Goal: Use online tool/utility: Use online tool/utility

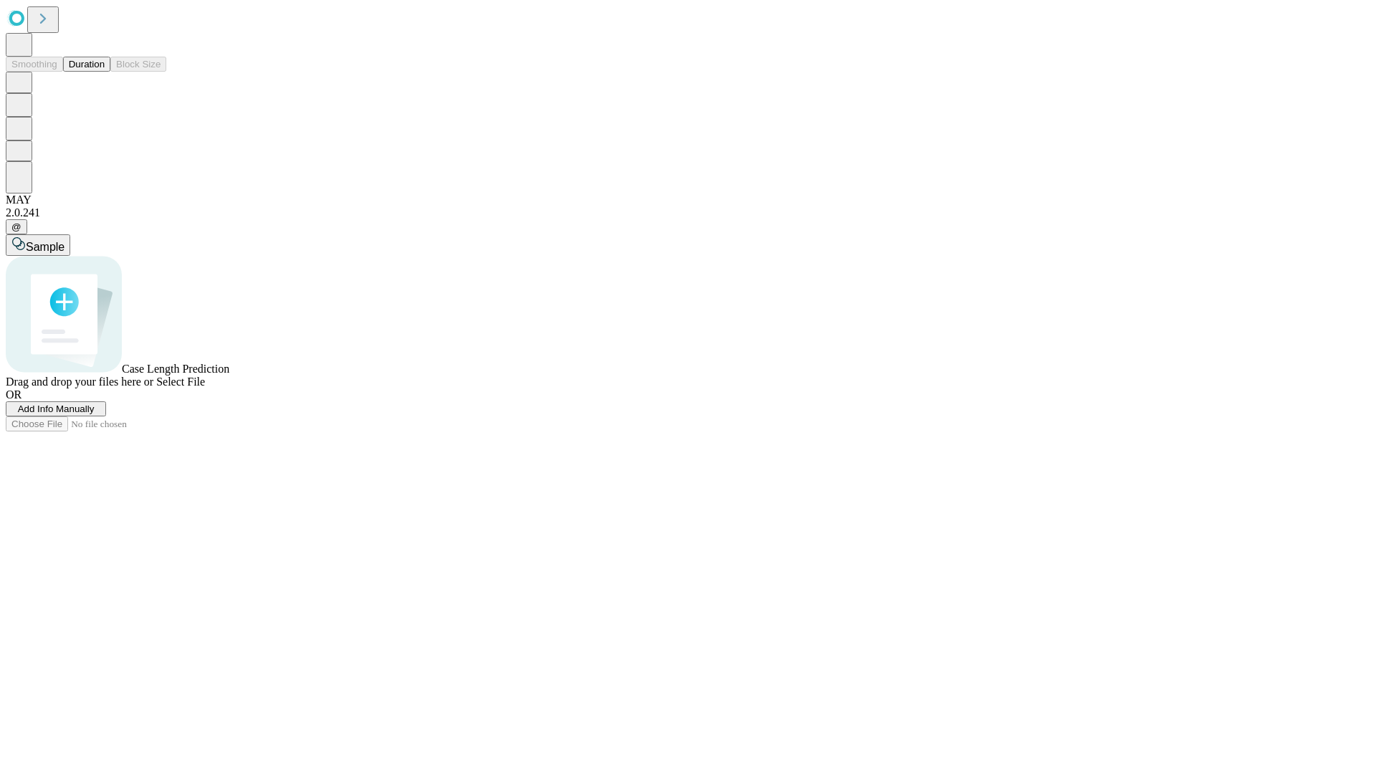
click at [105, 72] on button "Duration" at bounding box center [86, 64] width 47 height 15
click at [64, 241] on span "Sample" at bounding box center [45, 247] width 39 height 12
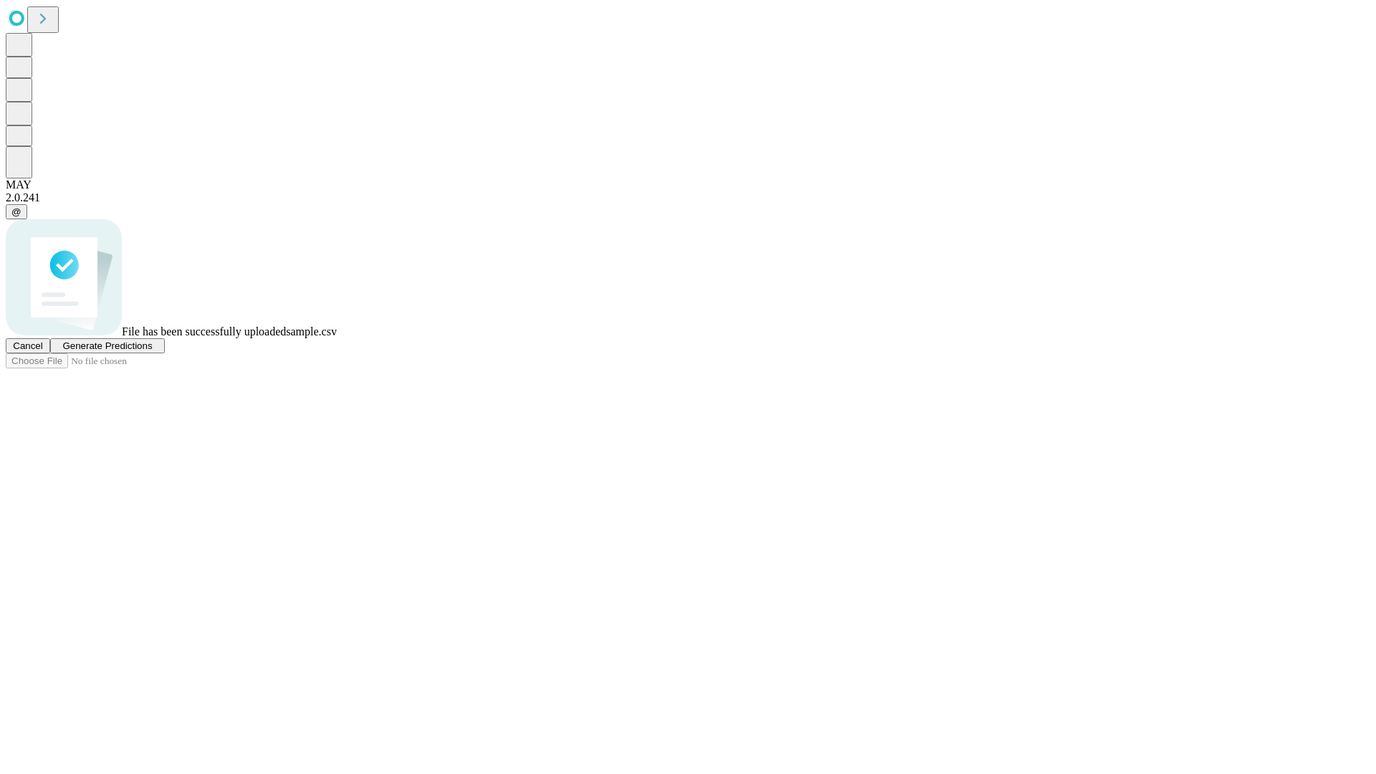
click at [152, 351] on span "Generate Predictions" at bounding box center [107, 345] width 90 height 11
